Goal: Navigation & Orientation: Find specific page/section

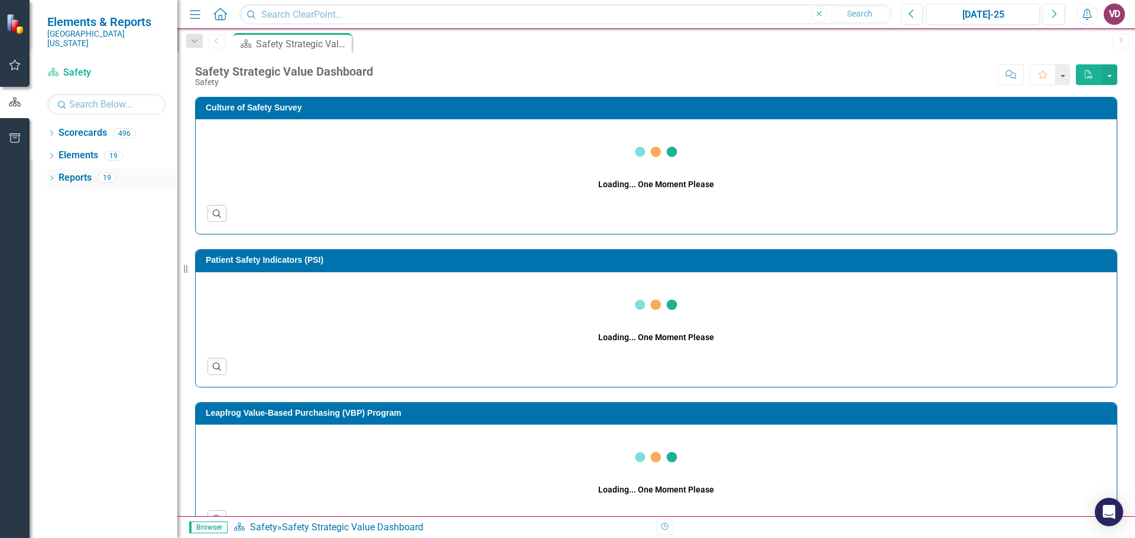
click at [56, 176] on icon "Dropdown" at bounding box center [51, 179] width 8 height 7
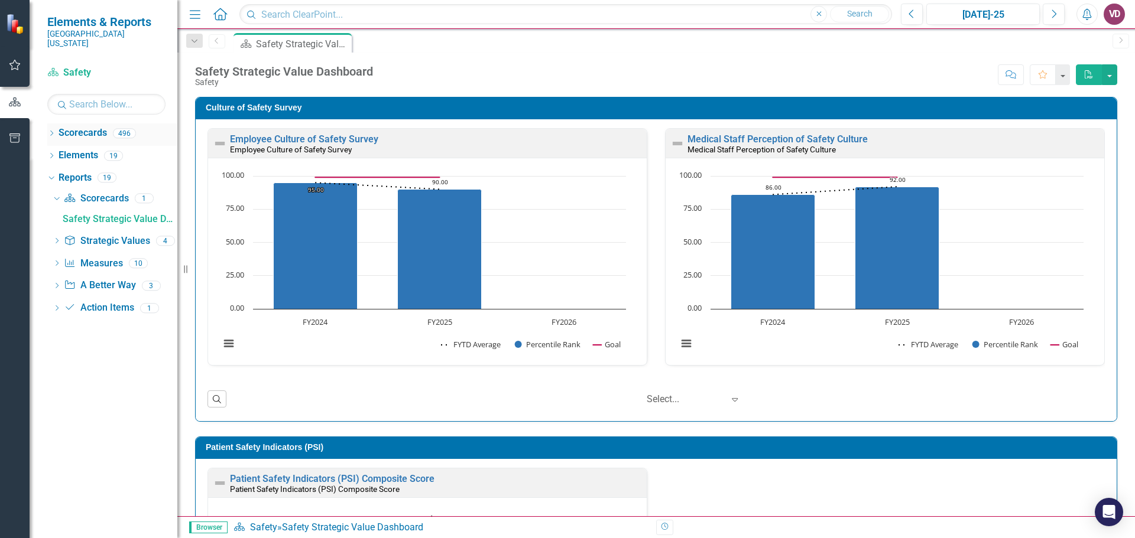
click at [57, 124] on div "Dropdown Scorecards 496" at bounding box center [112, 135] width 130 height 22
click at [51, 131] on icon "Dropdown" at bounding box center [51, 134] width 8 height 7
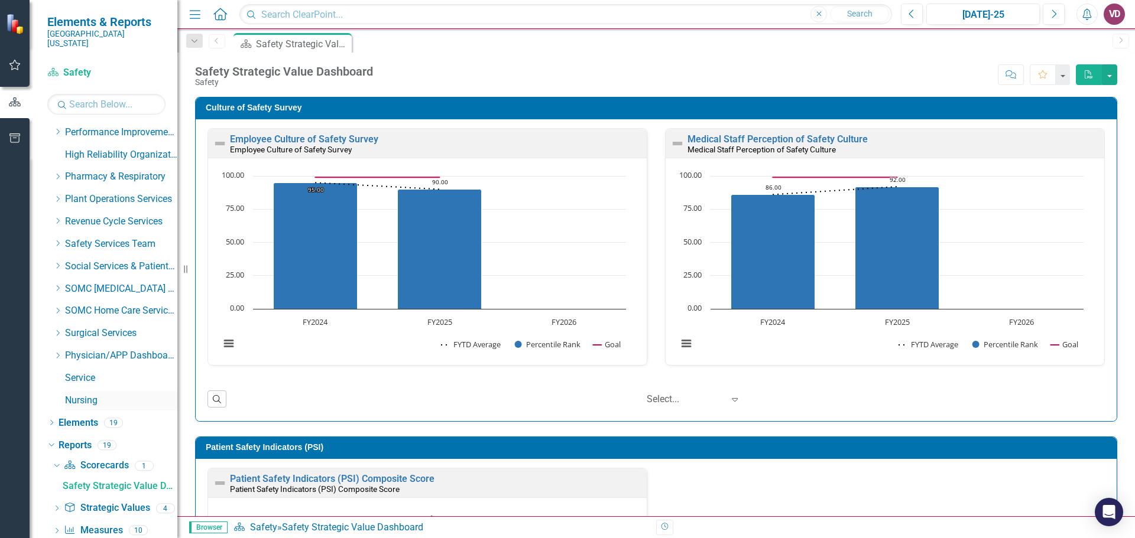
scroll to position [573, 0]
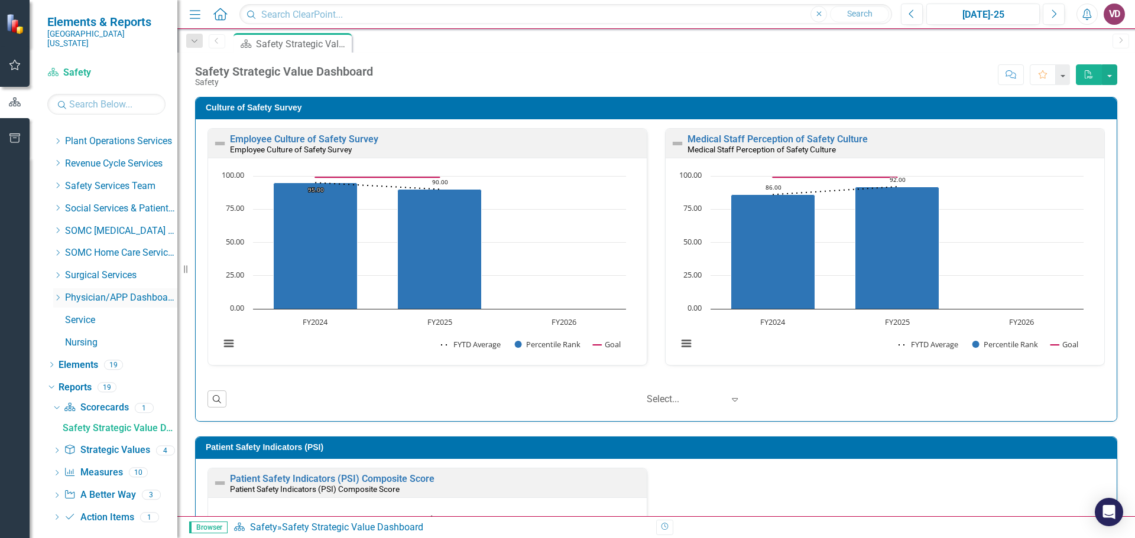
click at [56, 294] on icon "Dropdown" at bounding box center [57, 297] width 9 height 7
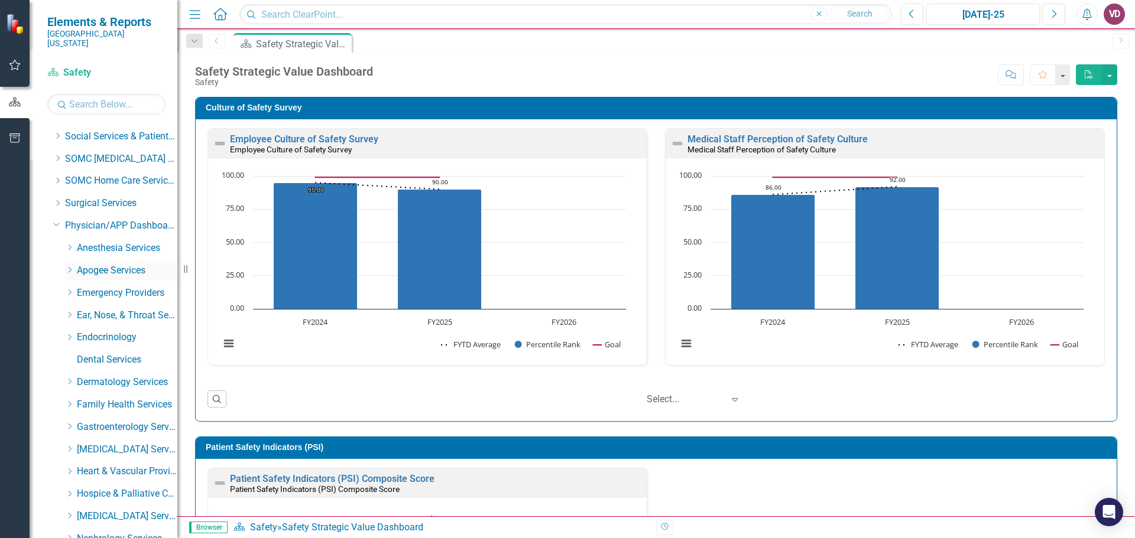
scroll to position [691, 0]
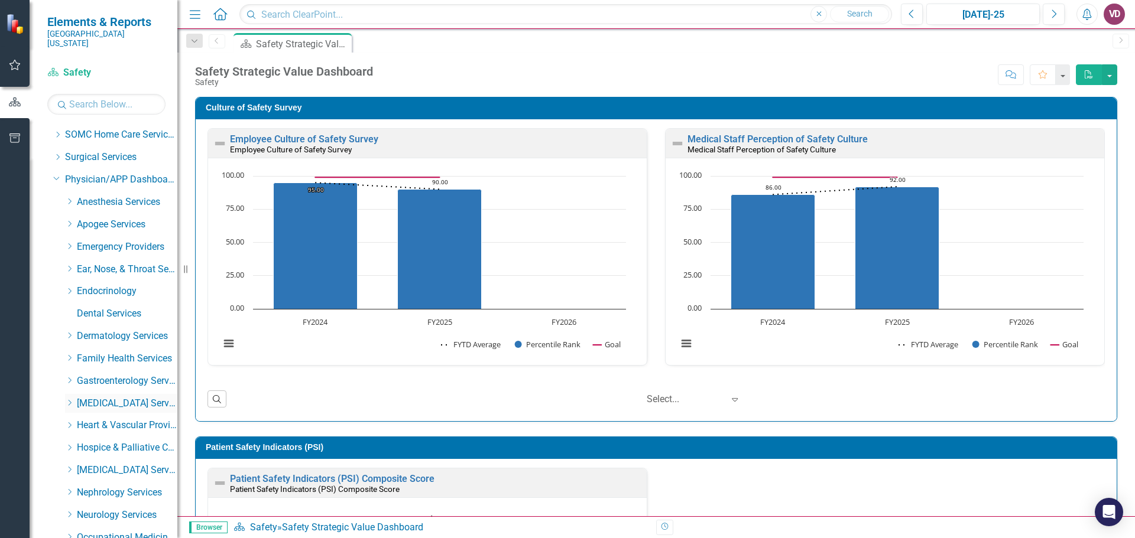
click at [105, 397] on link "[MEDICAL_DATA] Services" at bounding box center [127, 404] width 100 height 14
click at [95, 397] on link "[MEDICAL_DATA] Services" at bounding box center [127, 404] width 100 height 14
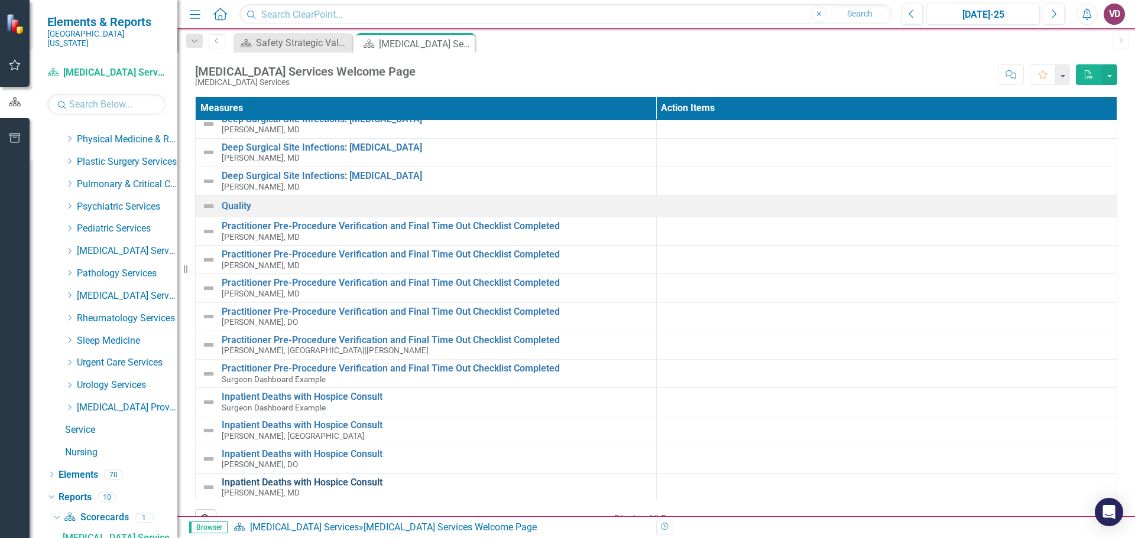
scroll to position [289, 0]
click at [329, 397] on link "Inpatient Deaths with Hospice Consult" at bounding box center [436, 396] width 428 height 11
